Goal: Check status

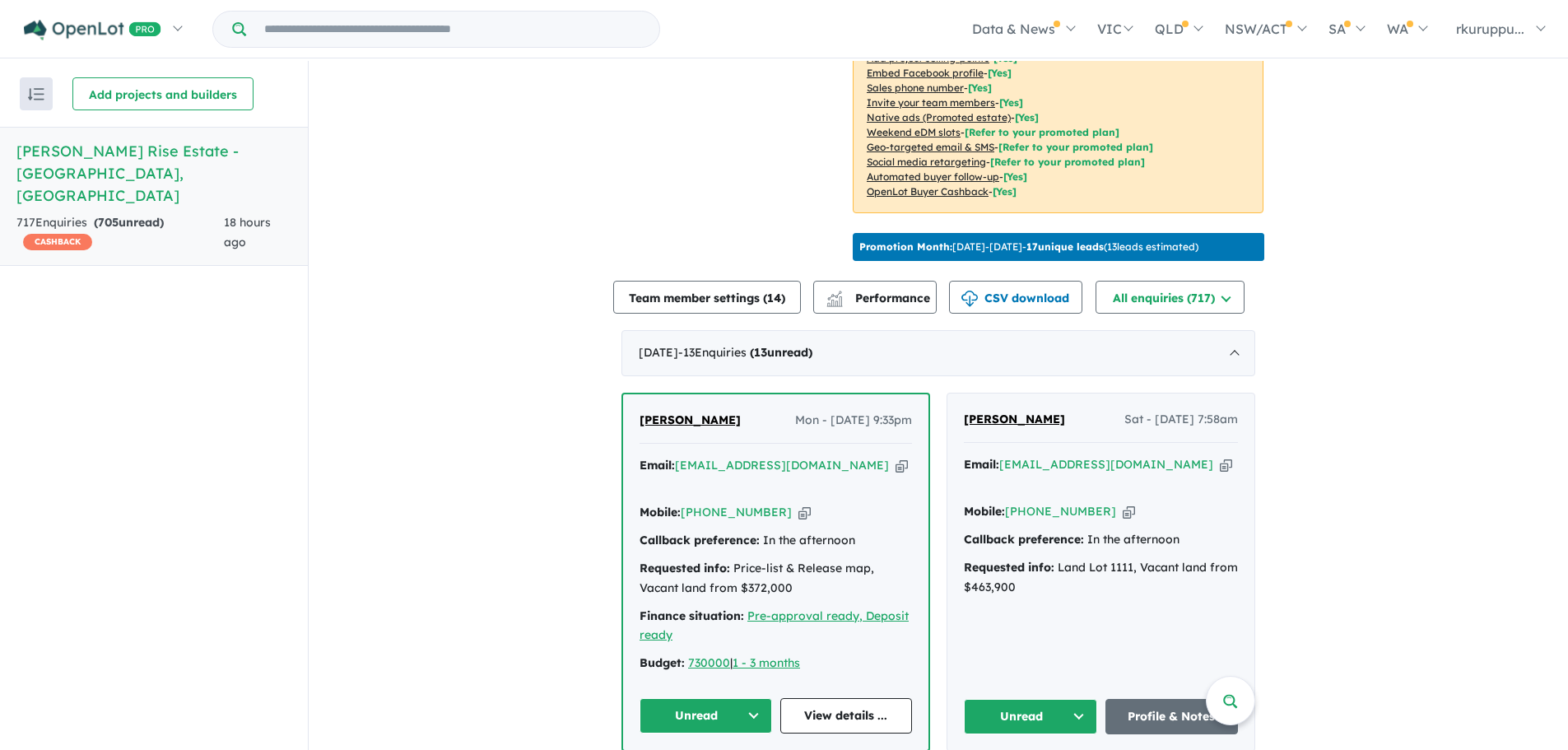
scroll to position [520, 0]
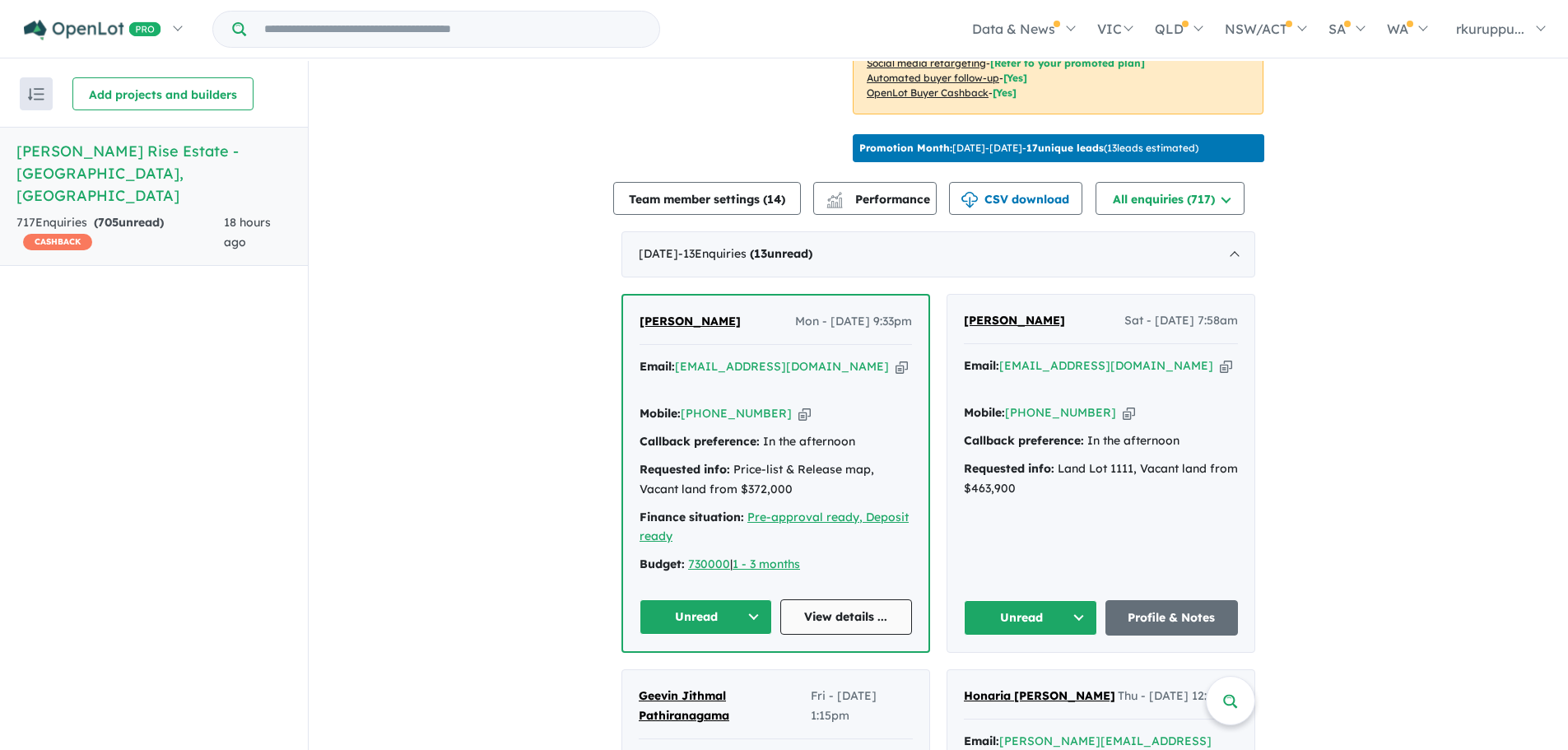
click at [848, 599] on link "View details ..." at bounding box center [847, 616] width 132 height 36
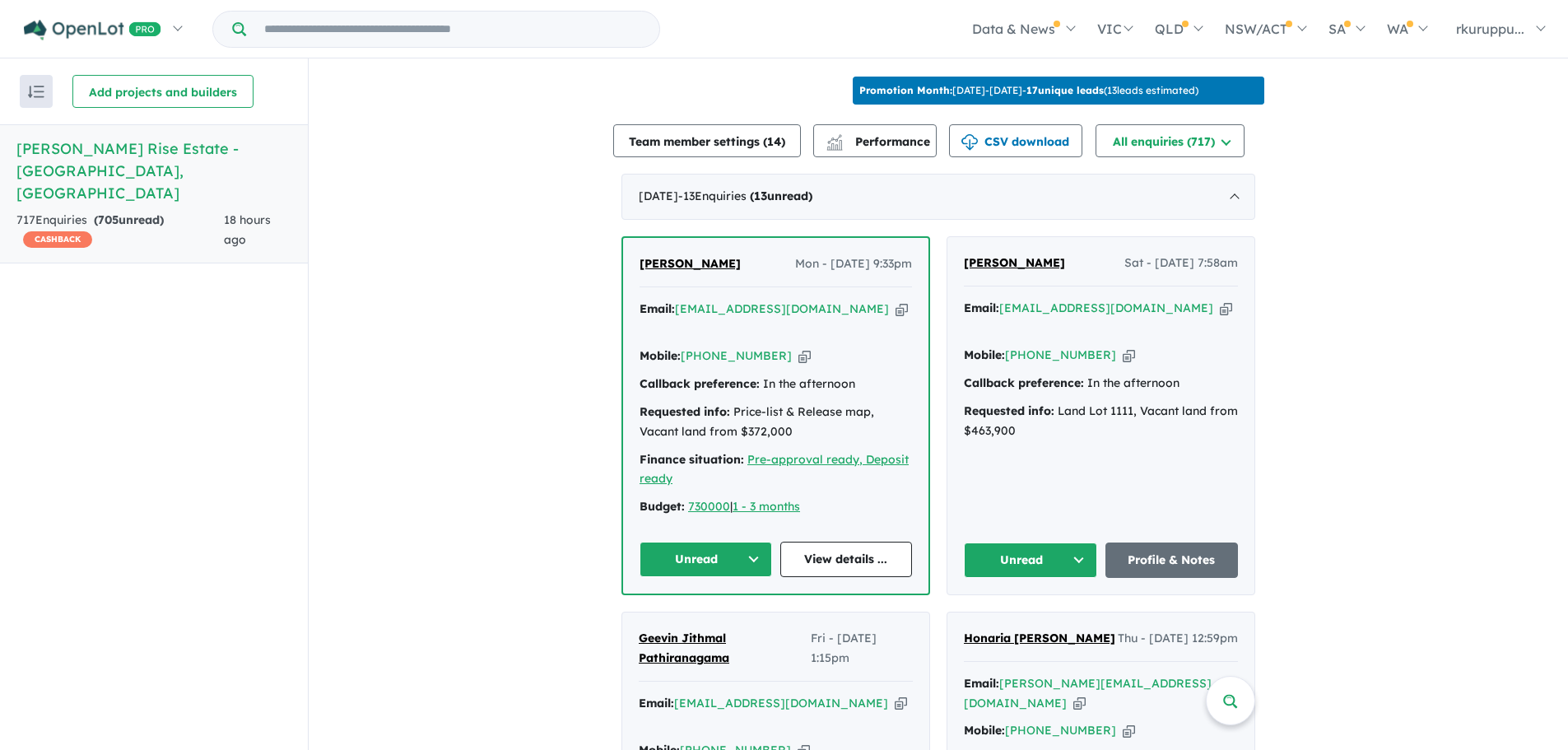
scroll to position [576, 0]
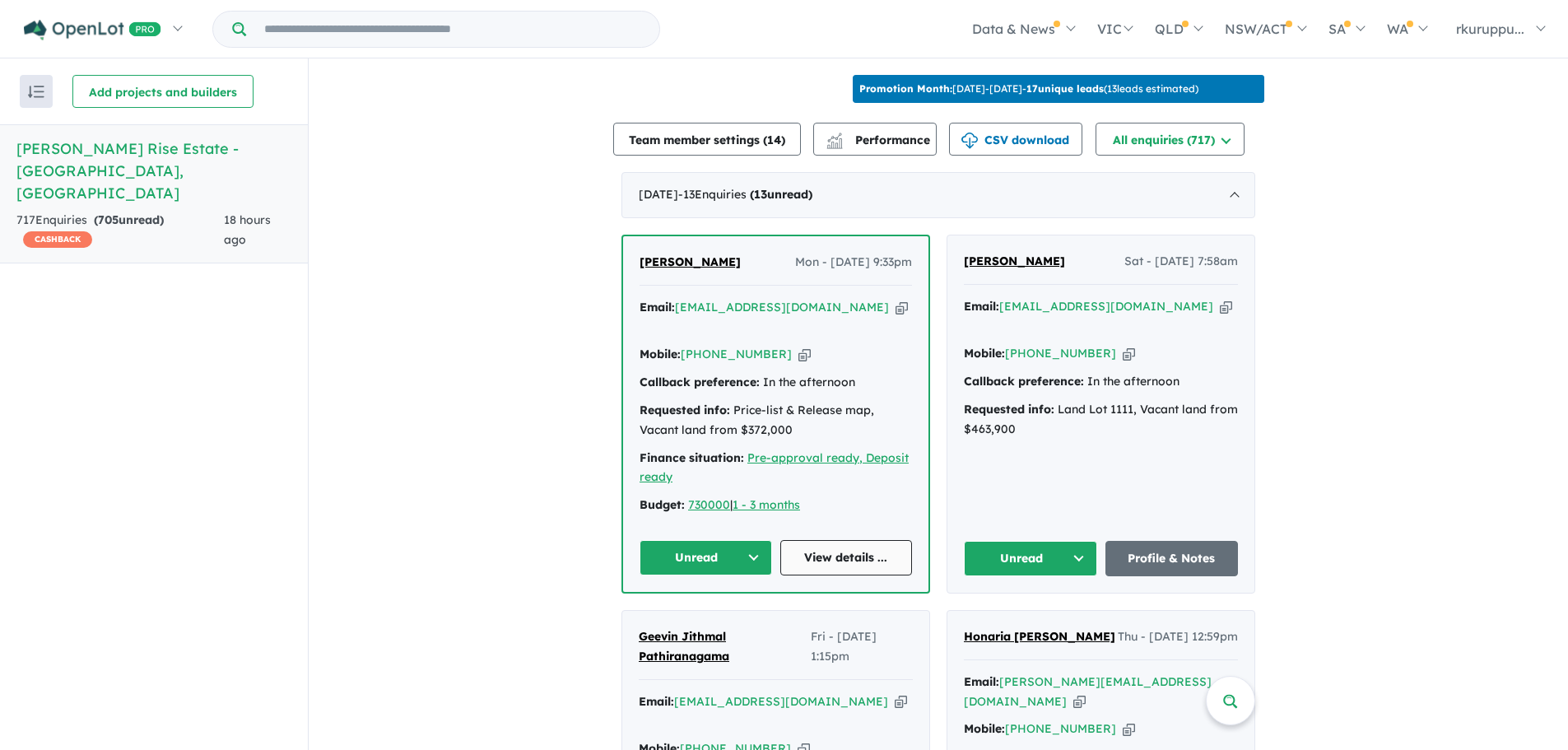
click at [858, 540] on link "View details ..." at bounding box center [847, 557] width 132 height 36
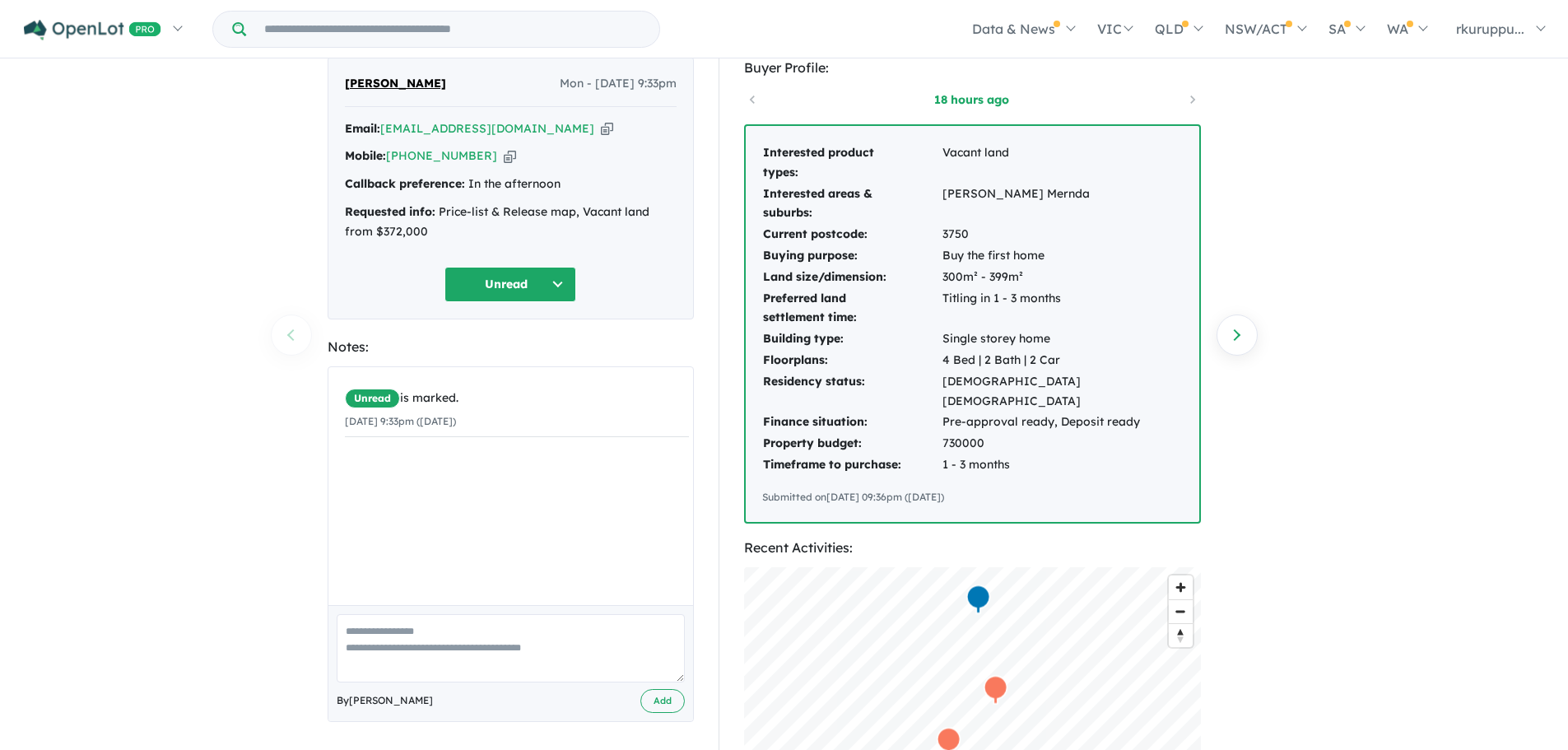
scroll to position [83, 0]
